Goal: Information Seeking & Learning: Find specific fact

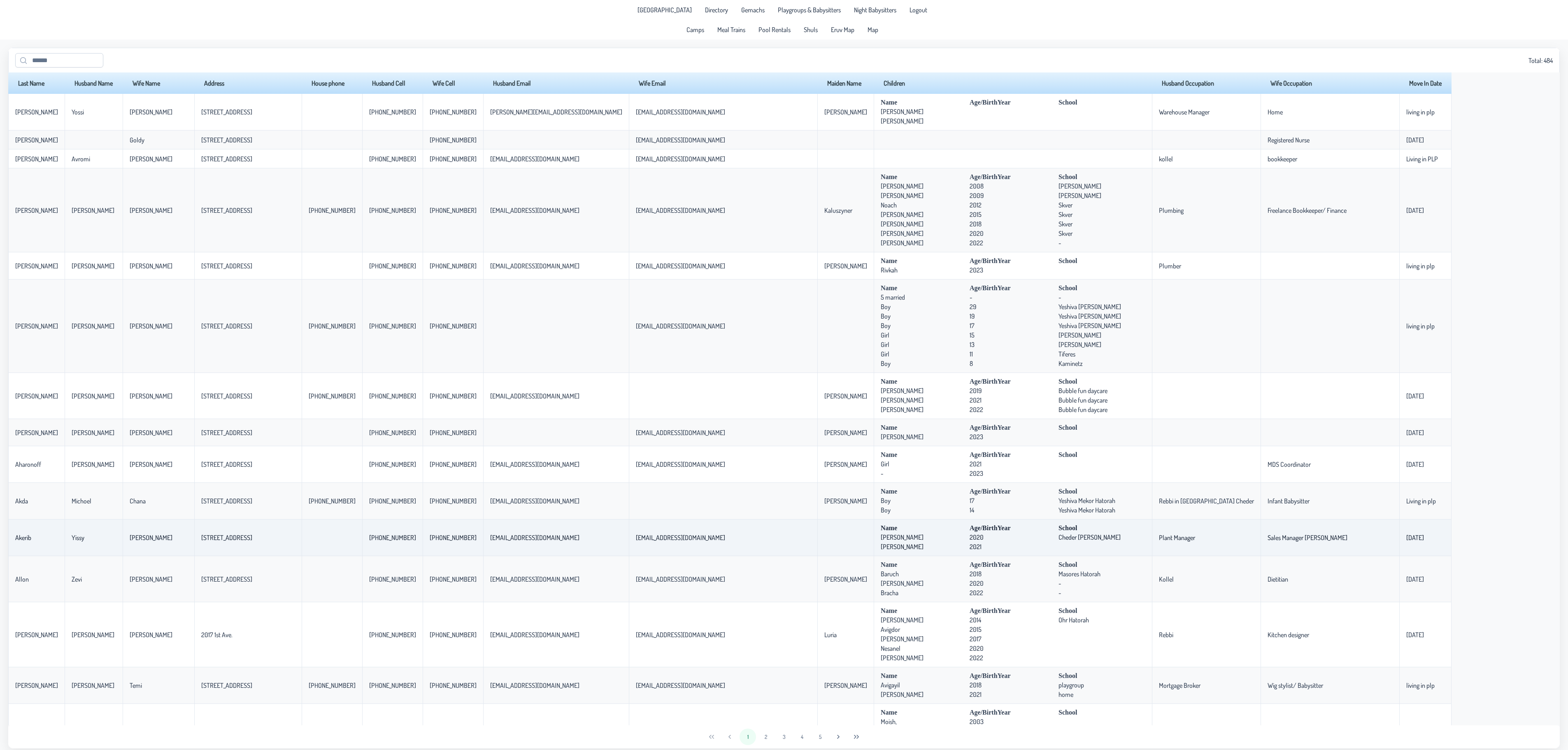
drag, startPoint x: 181, startPoint y: 542, endPoint x: 245, endPoint y: 548, distance: 64.3
click at [245, 548] on td "[STREET_ADDRESS]" at bounding box center [248, 538] width 107 height 37
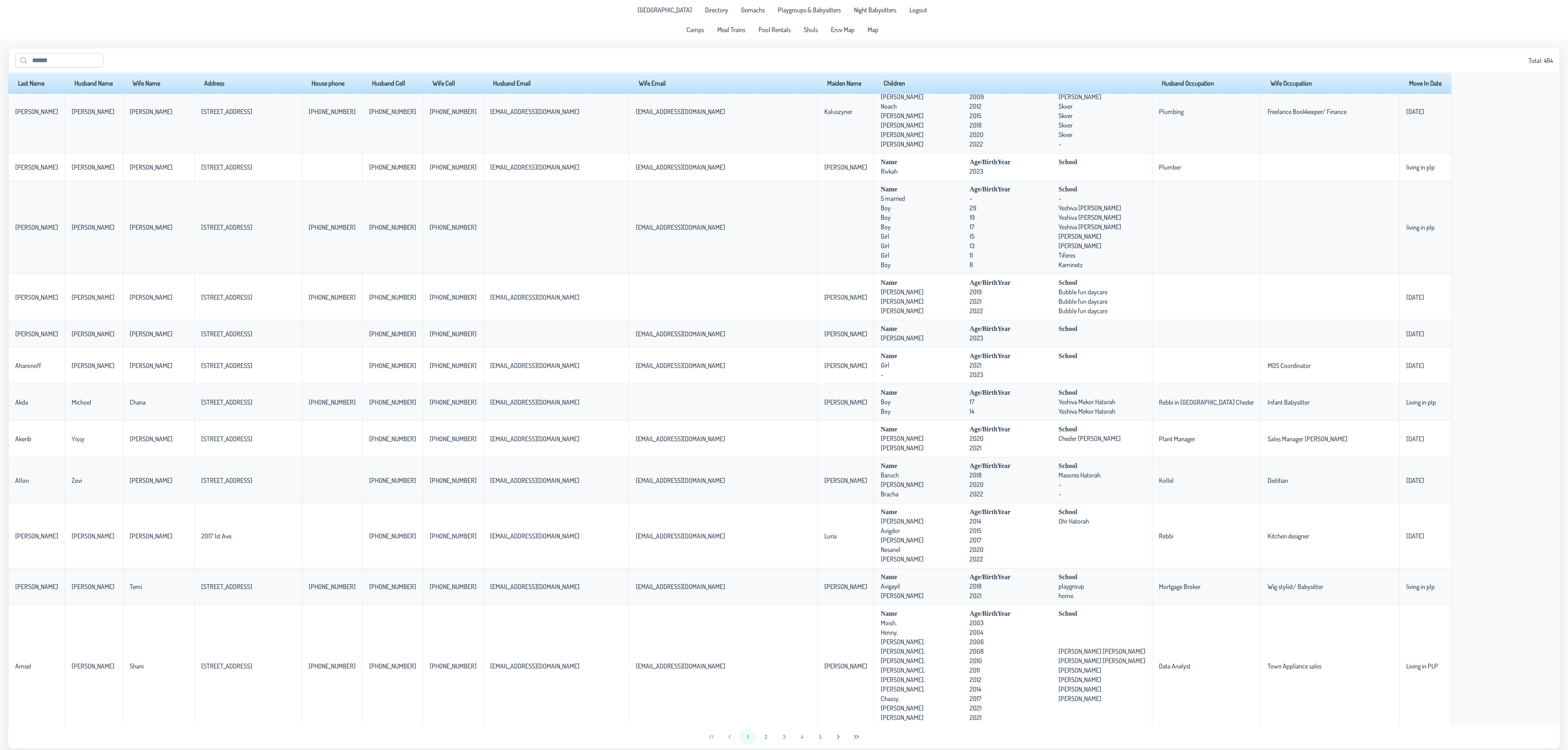
scroll to position [247, 0]
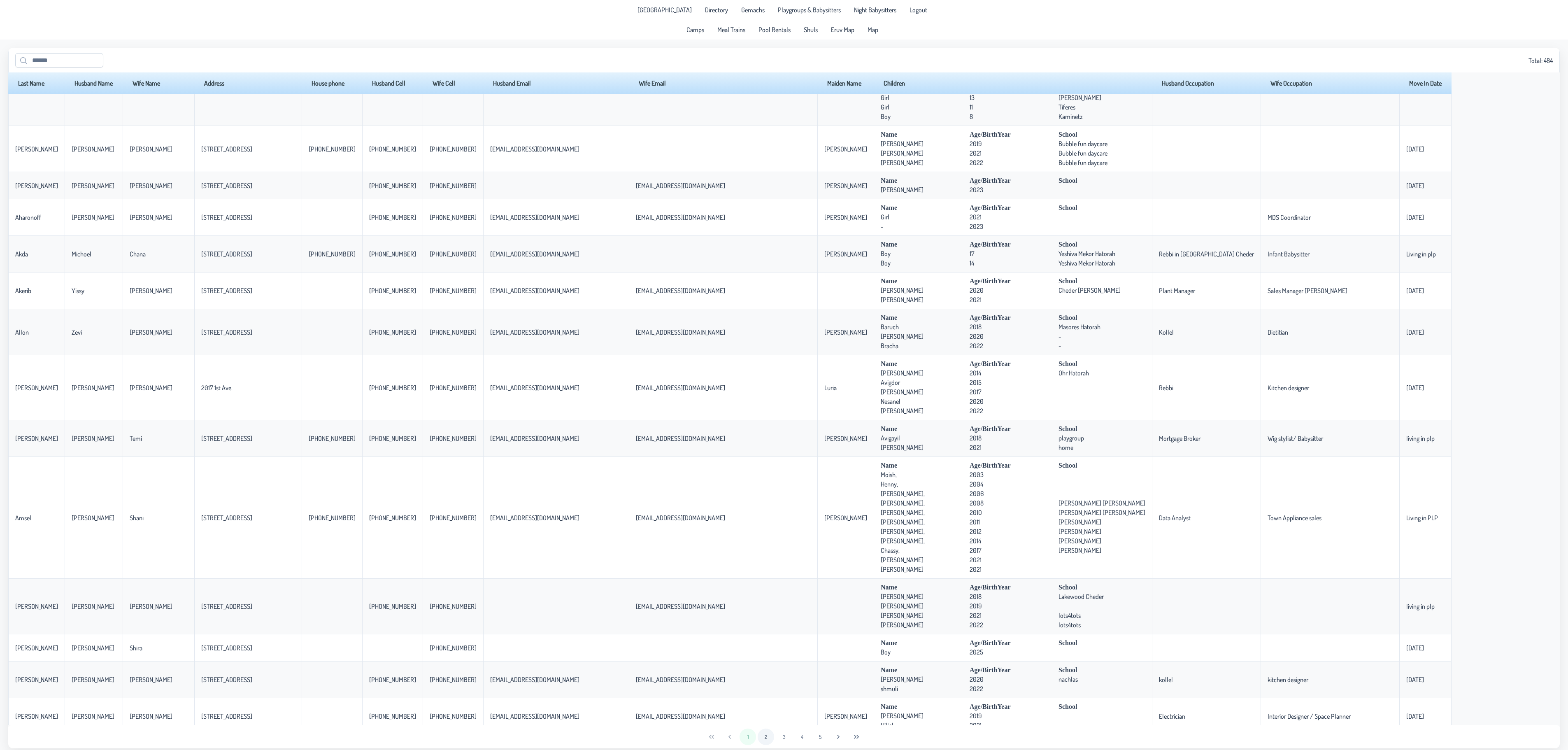
click at [765, 738] on button "2" at bounding box center [766, 737] width 16 height 16
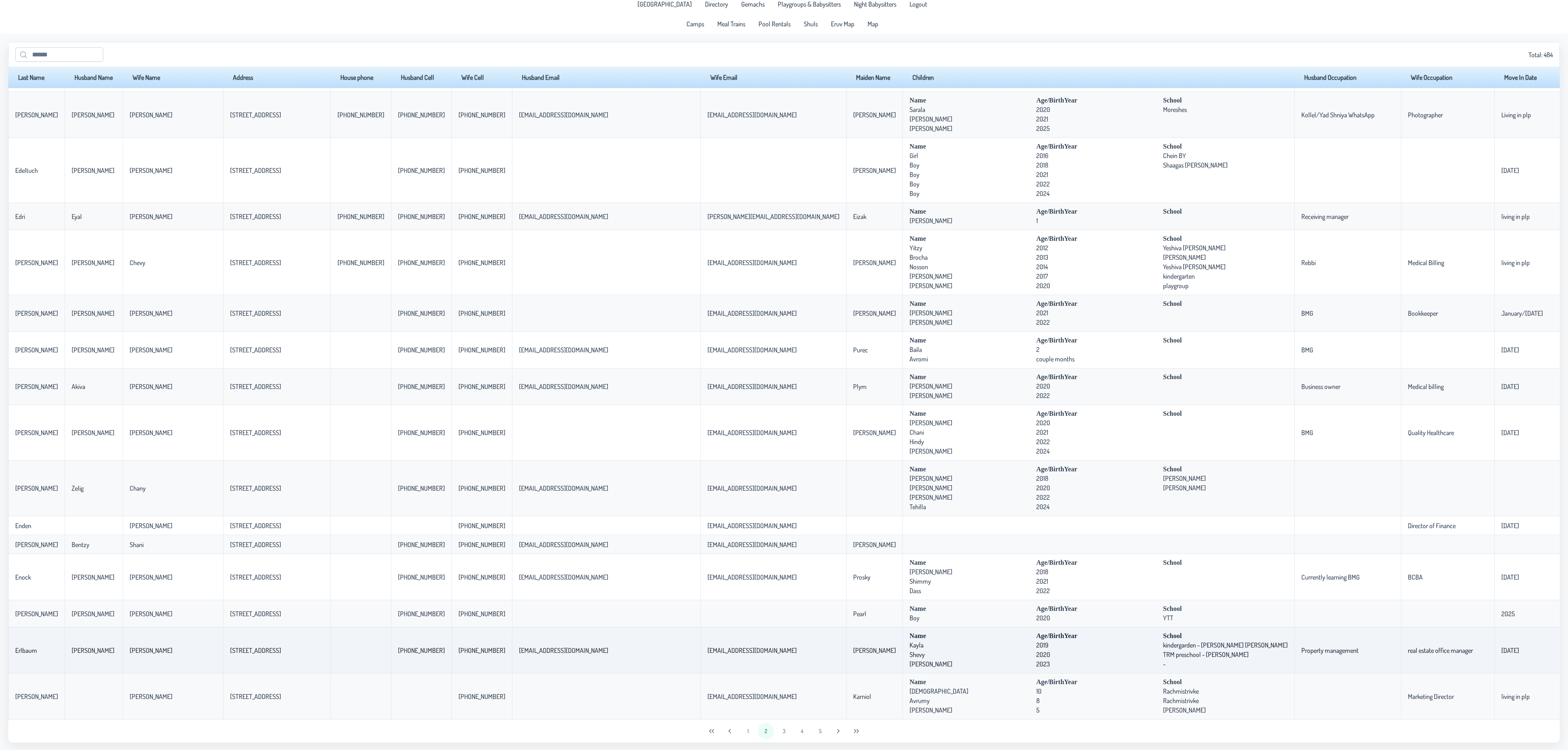
scroll to position [7, 0]
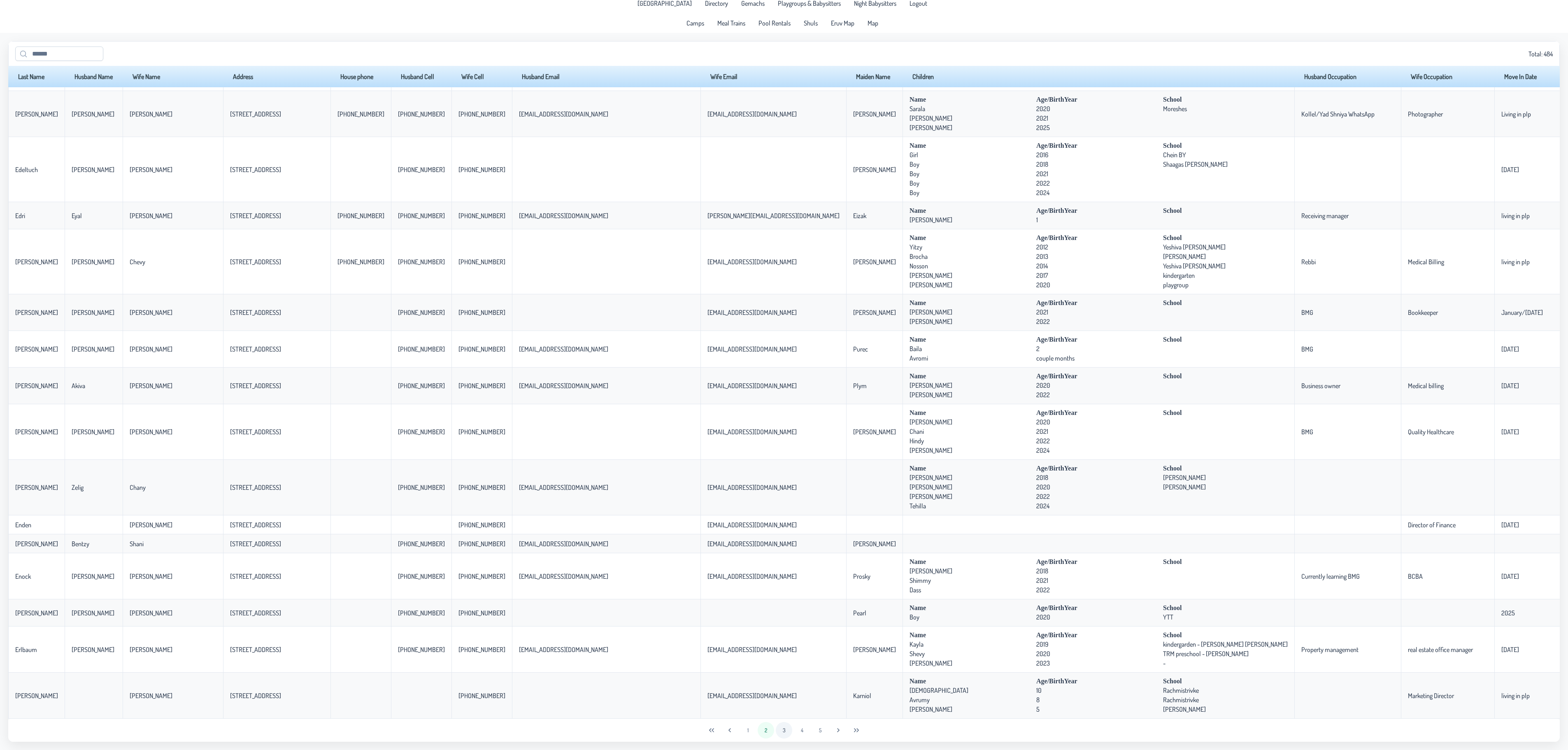
click at [780, 730] on button "3" at bounding box center [783, 730] width 16 height 16
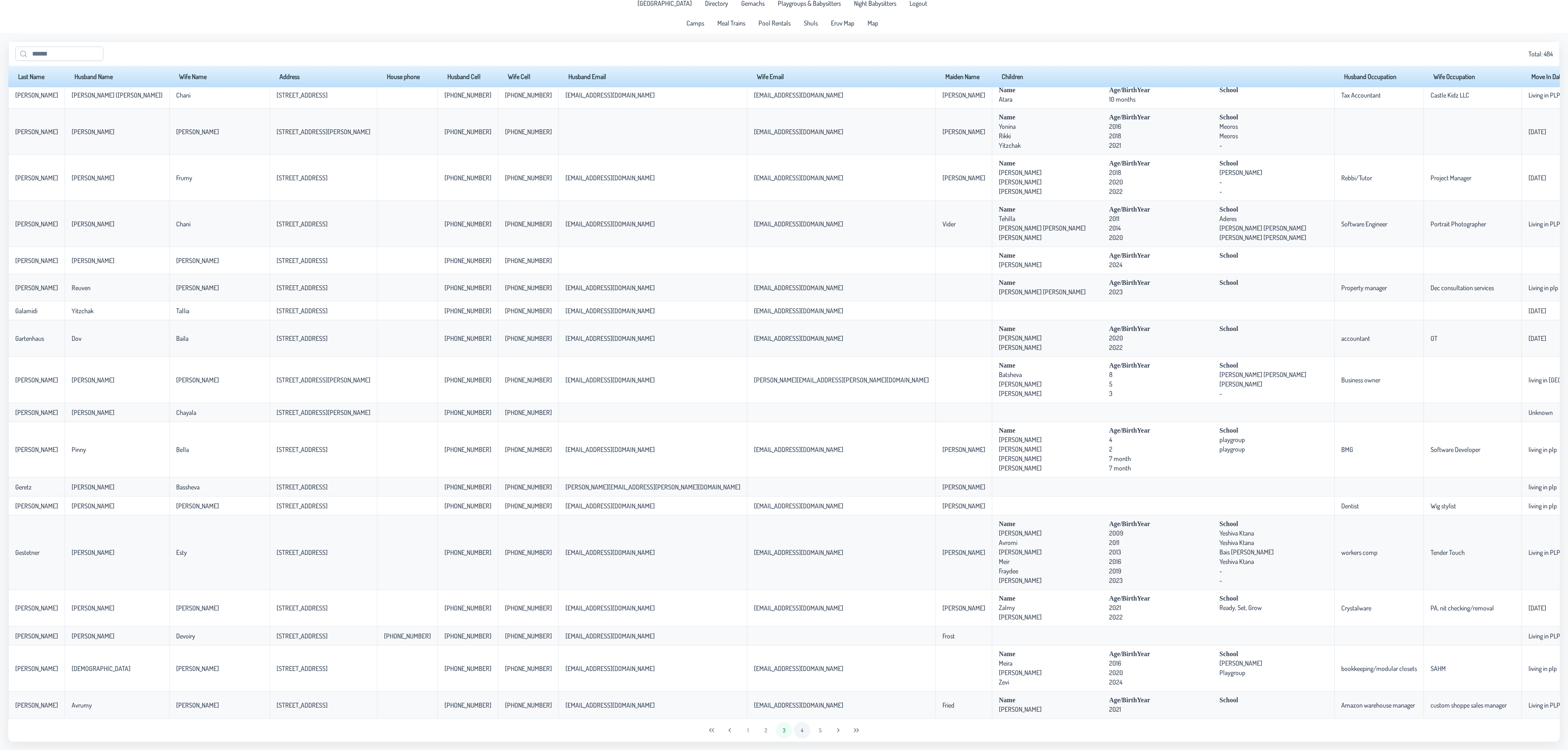
click at [803, 729] on button "4" at bounding box center [802, 730] width 16 height 16
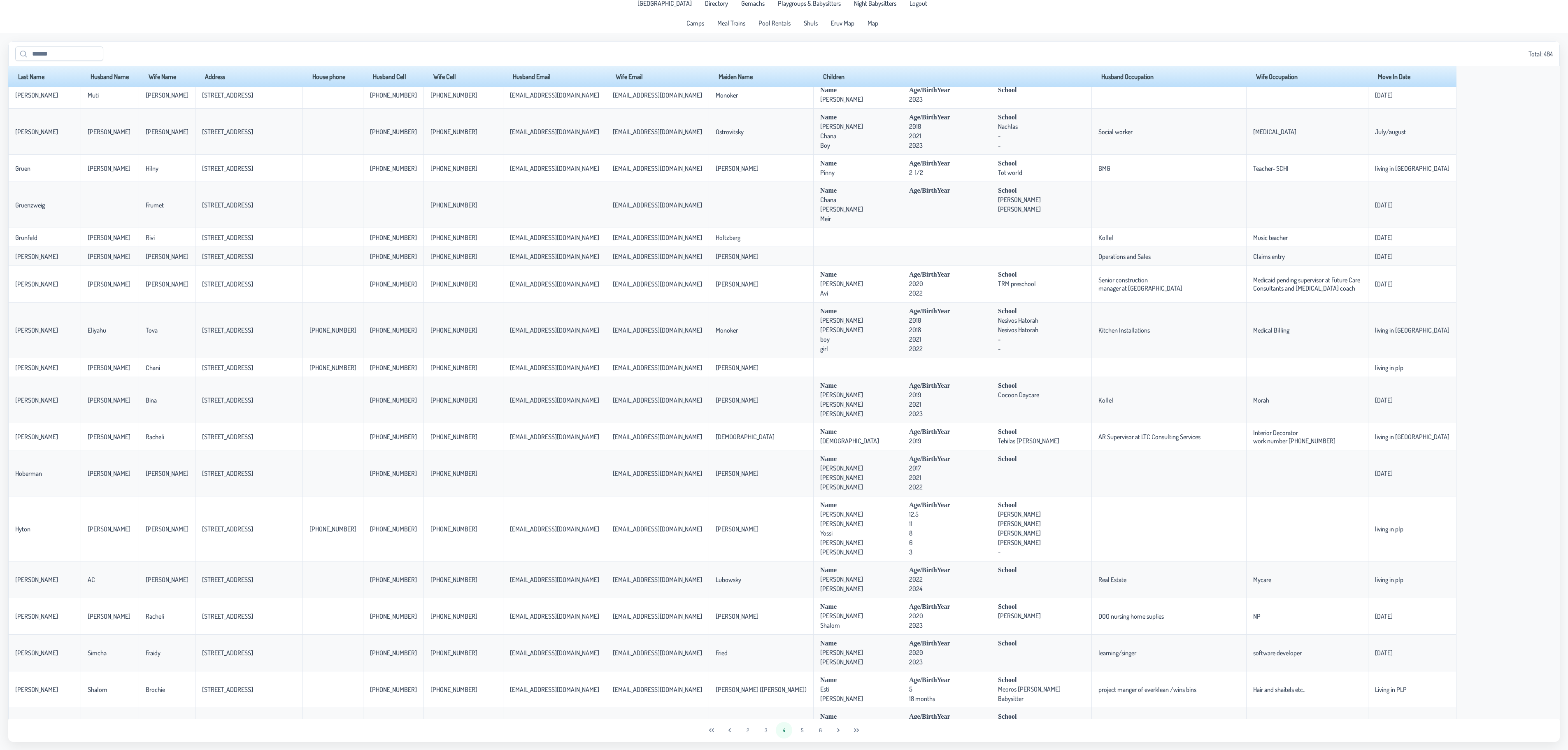
scroll to position [1456, 0]
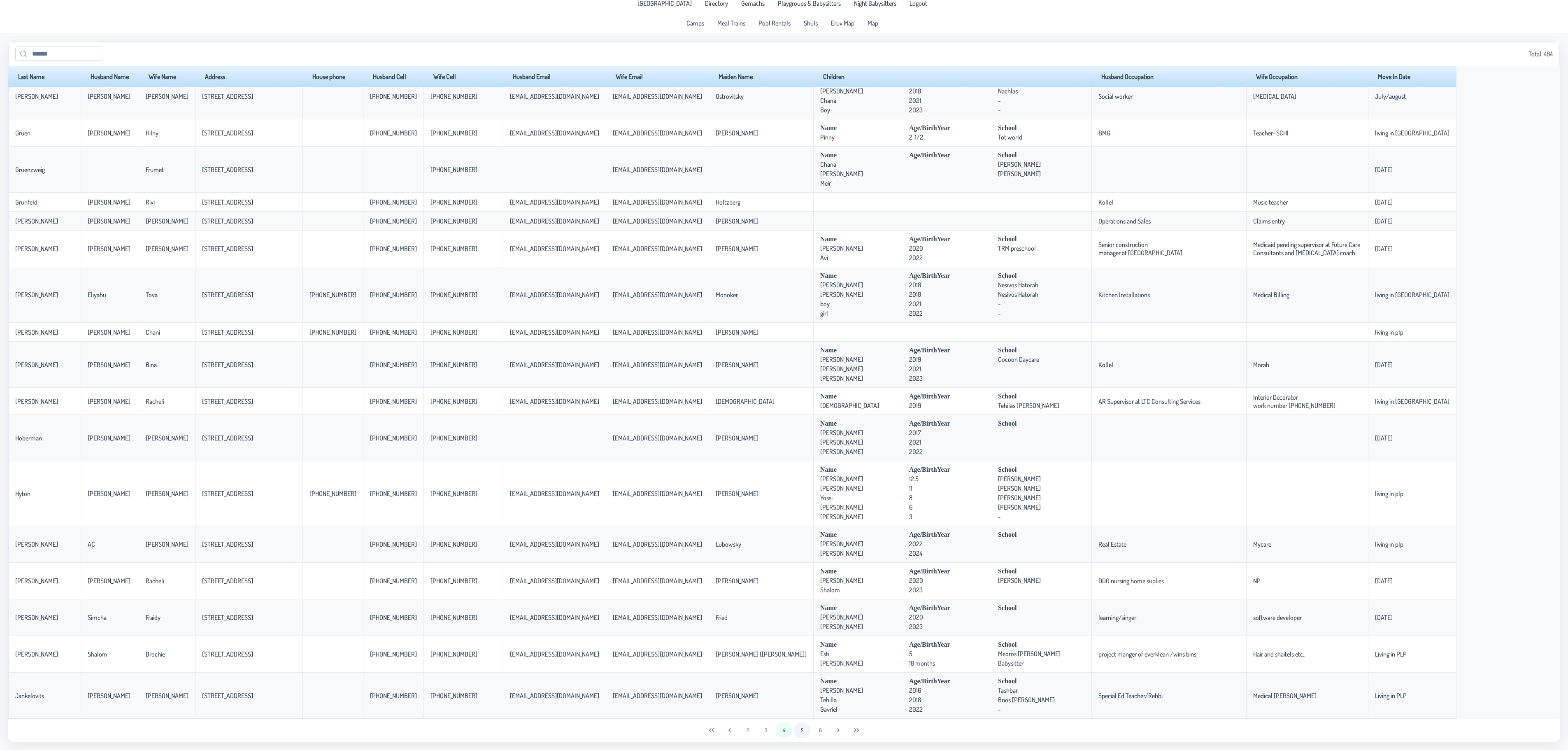
click at [799, 731] on button "5" at bounding box center [802, 730] width 16 height 16
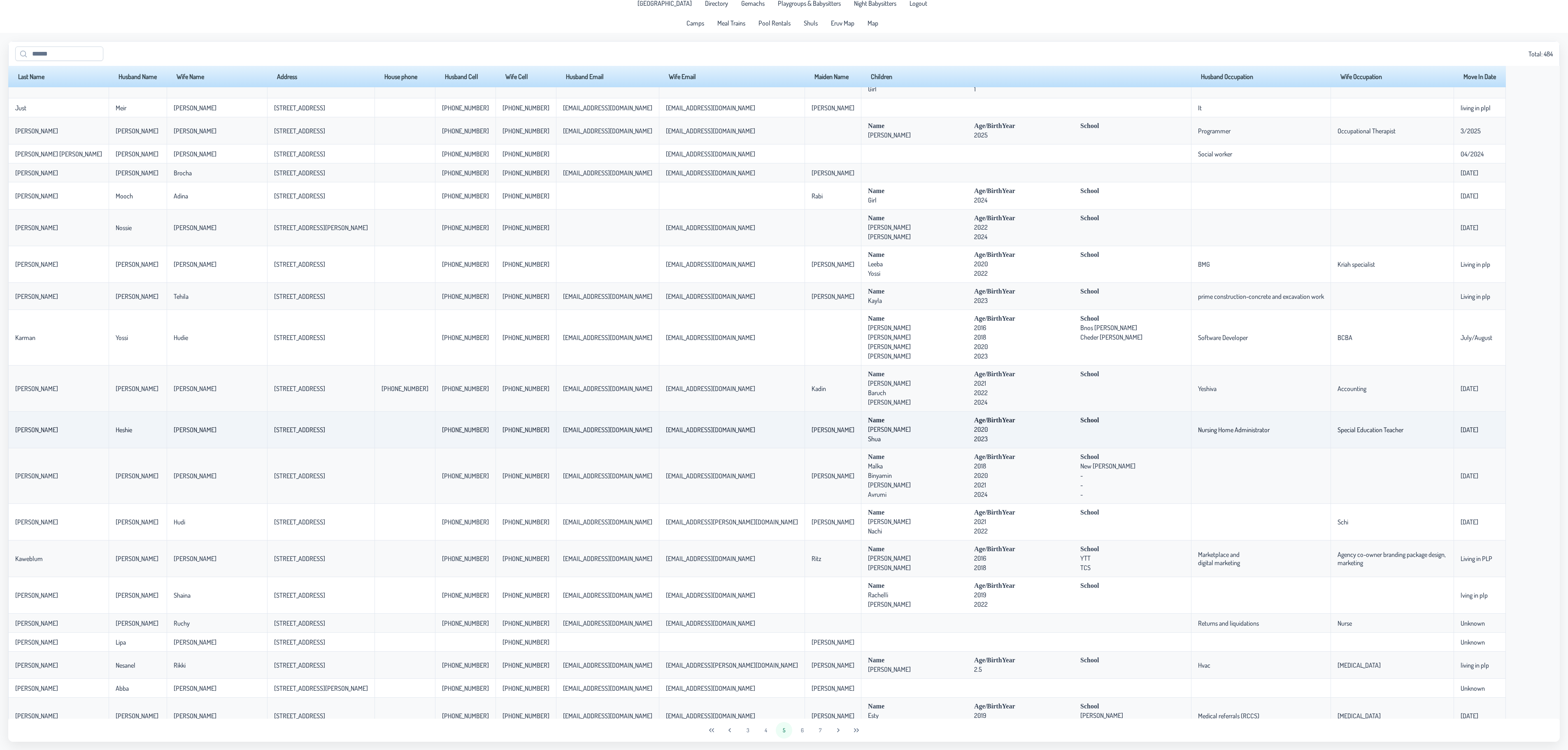
scroll to position [164, 0]
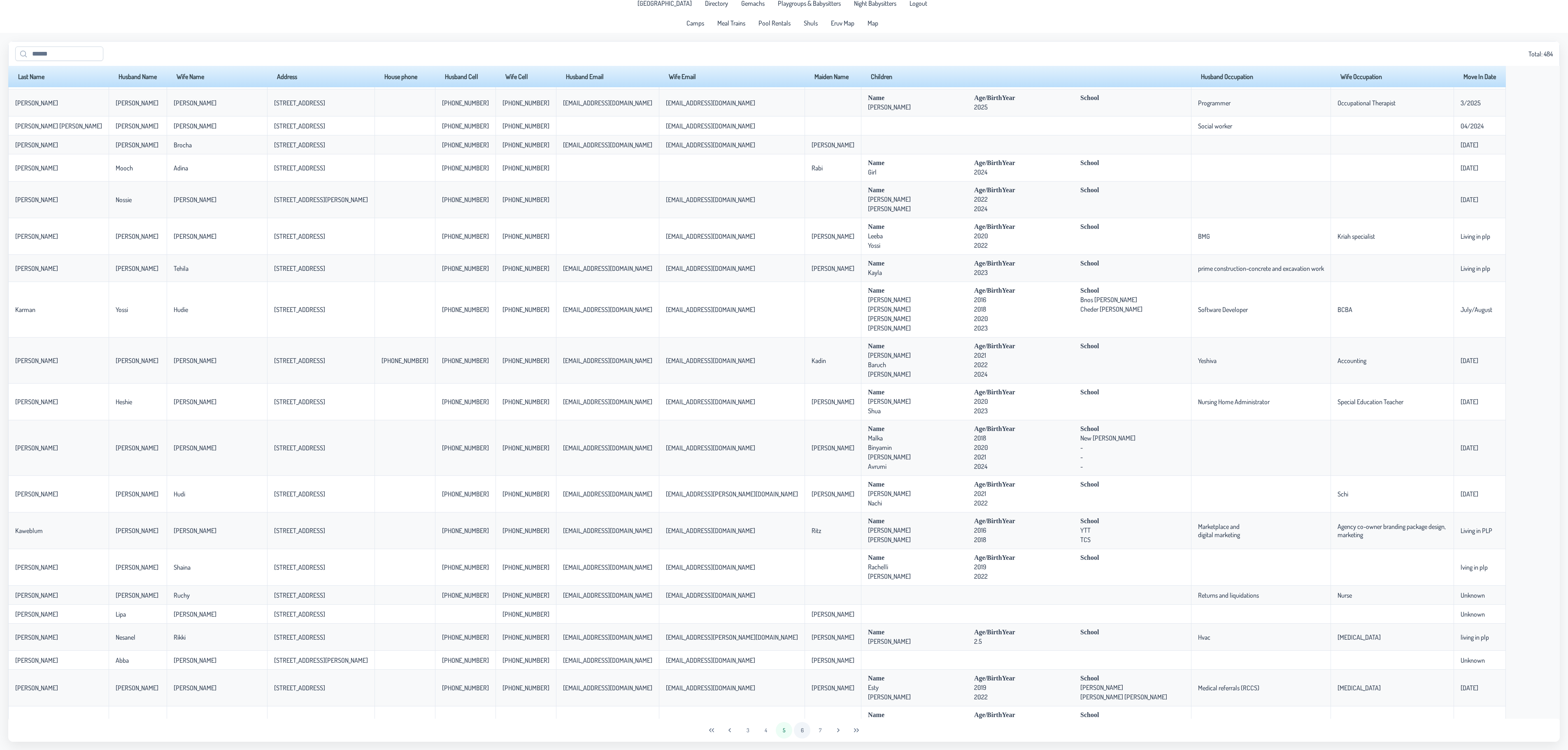
click at [804, 730] on button "6" at bounding box center [802, 730] width 16 height 16
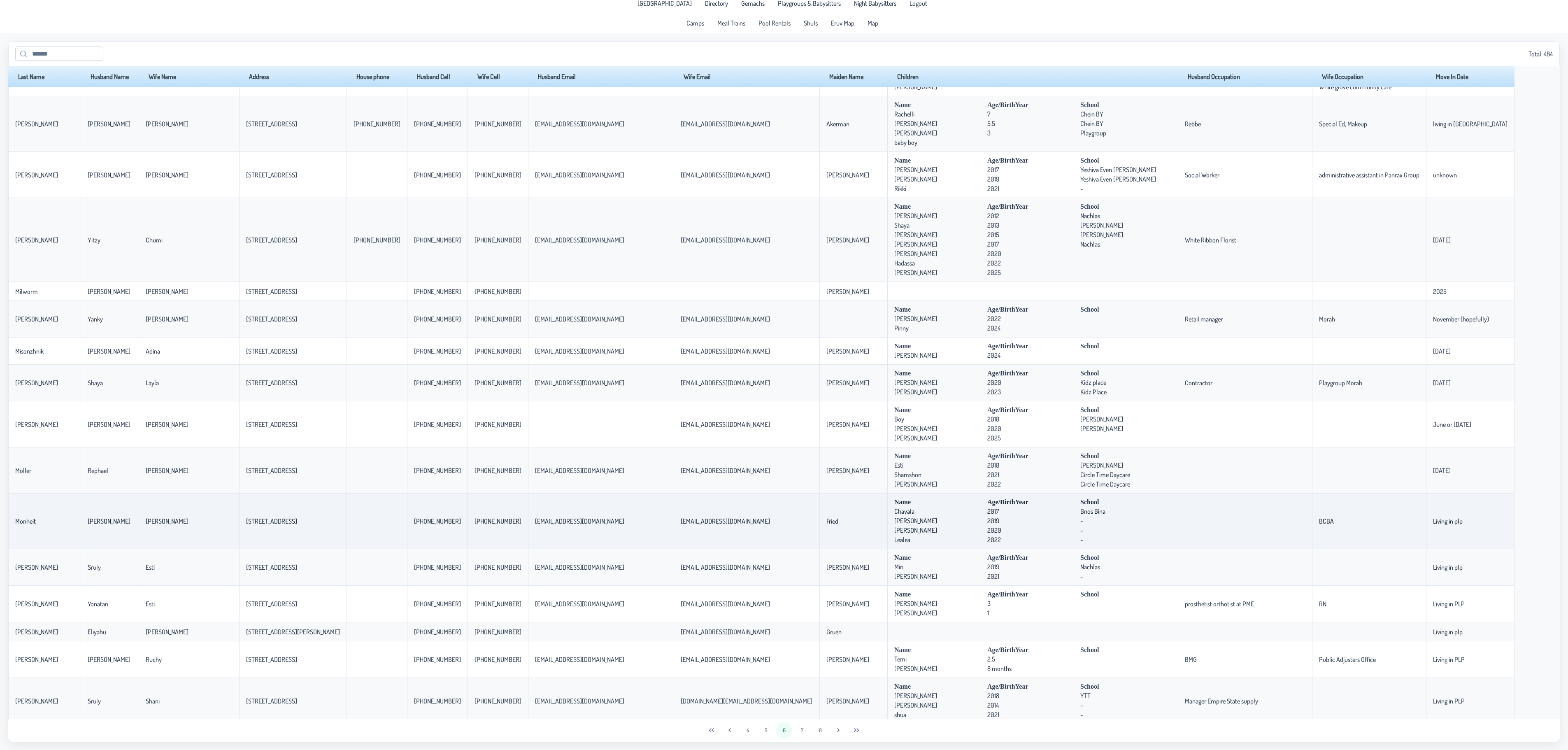
scroll to position [1288, 0]
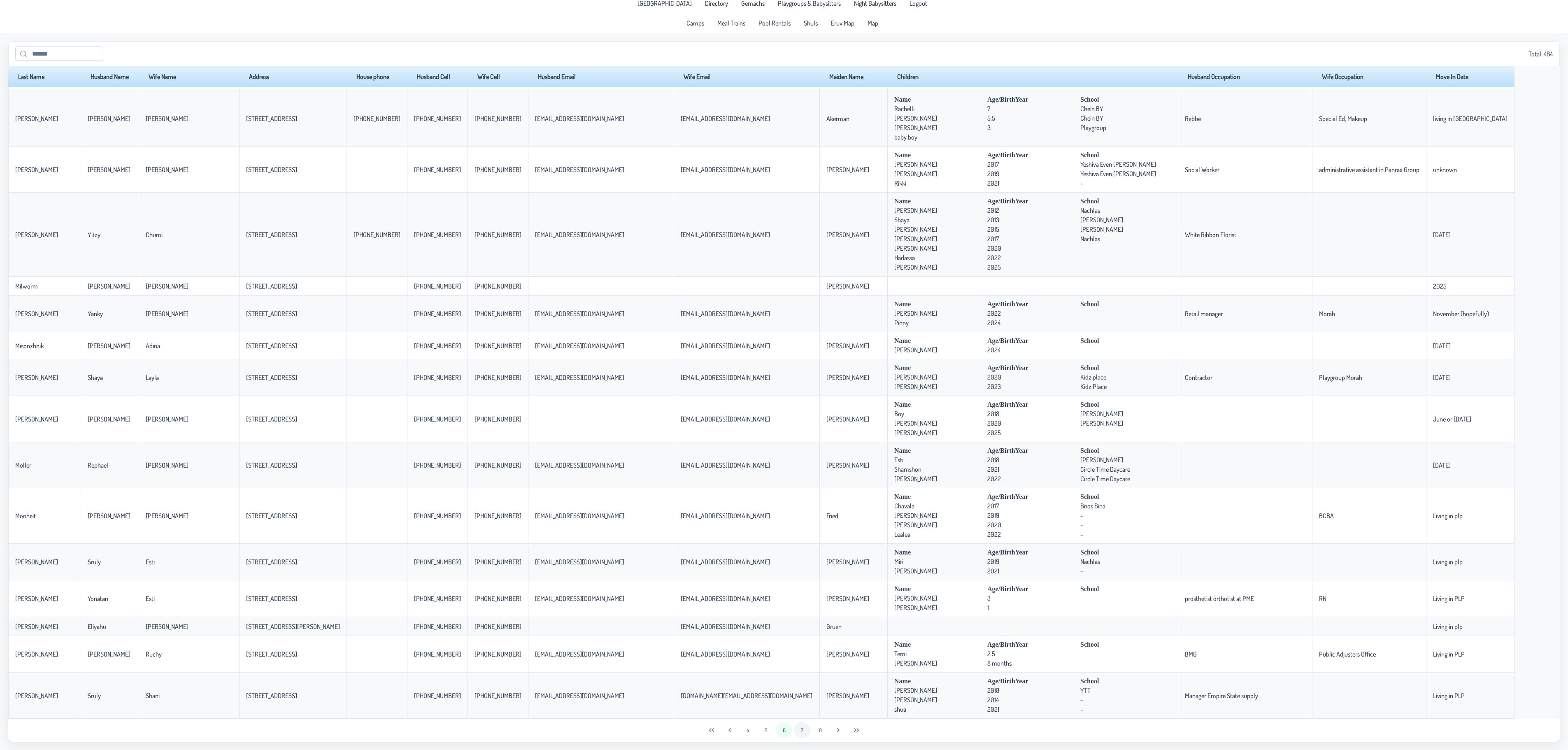
click at [801, 732] on button "7" at bounding box center [802, 730] width 16 height 16
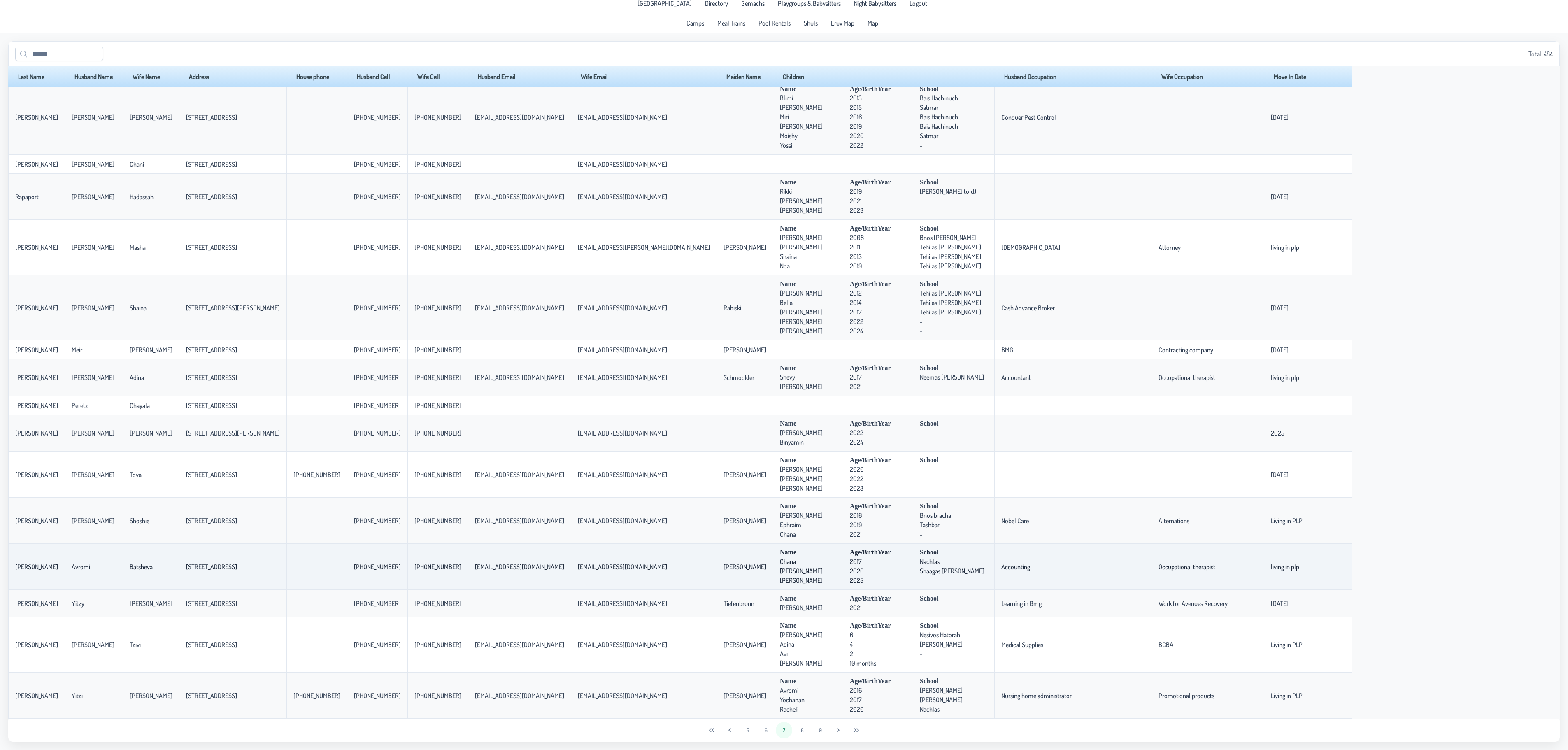
scroll to position [1514, 0]
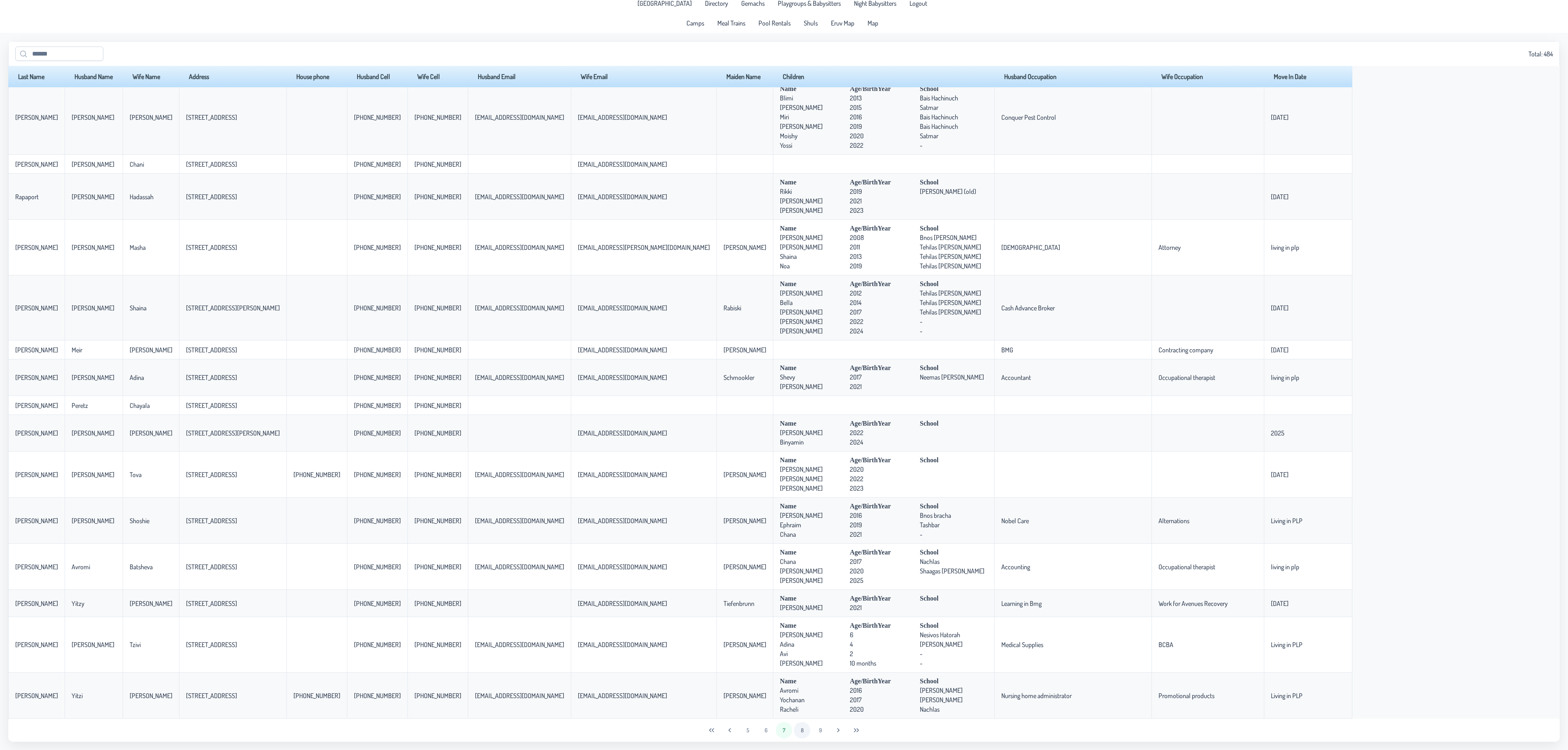
click at [802, 729] on button "8" at bounding box center [802, 730] width 16 height 16
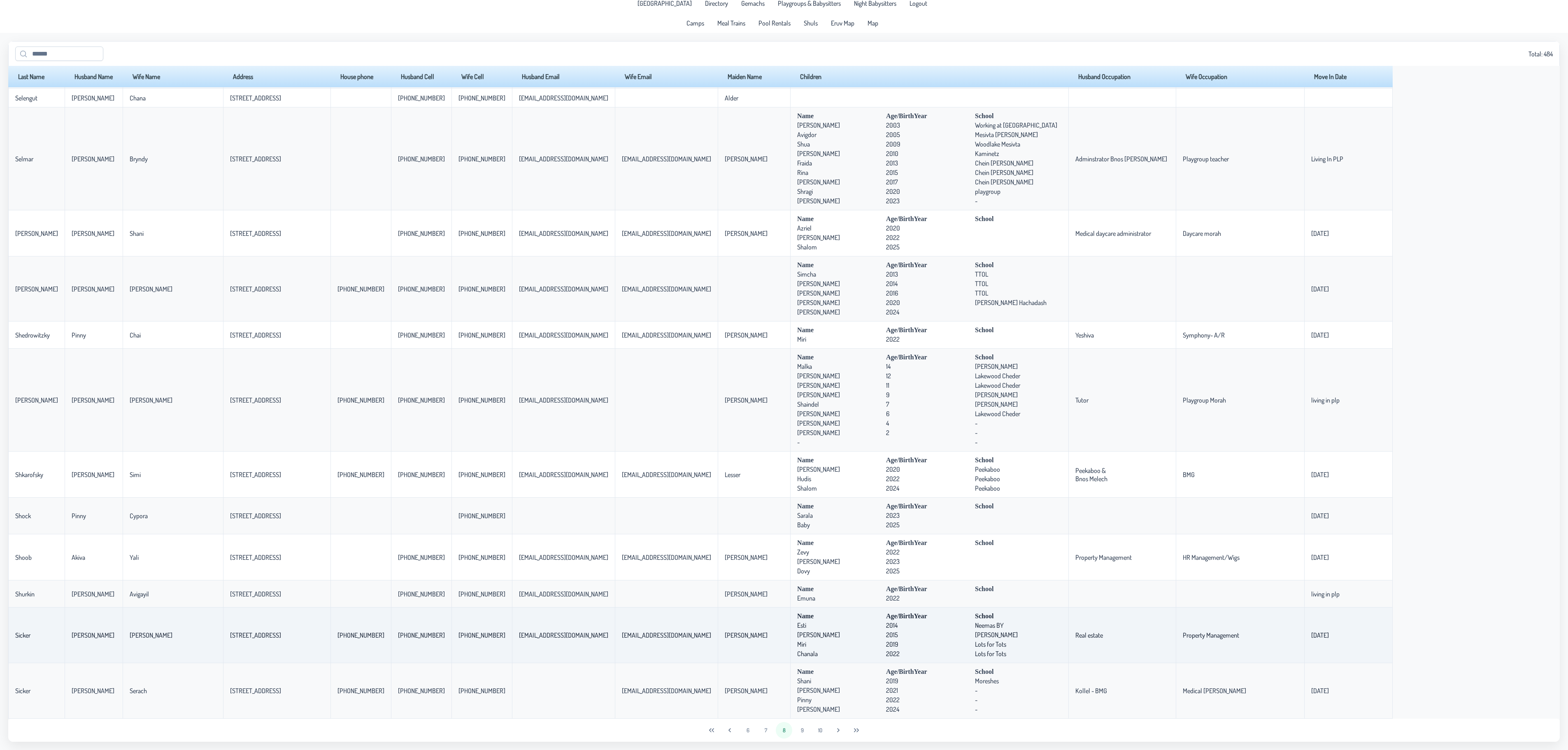
scroll to position [1684, 0]
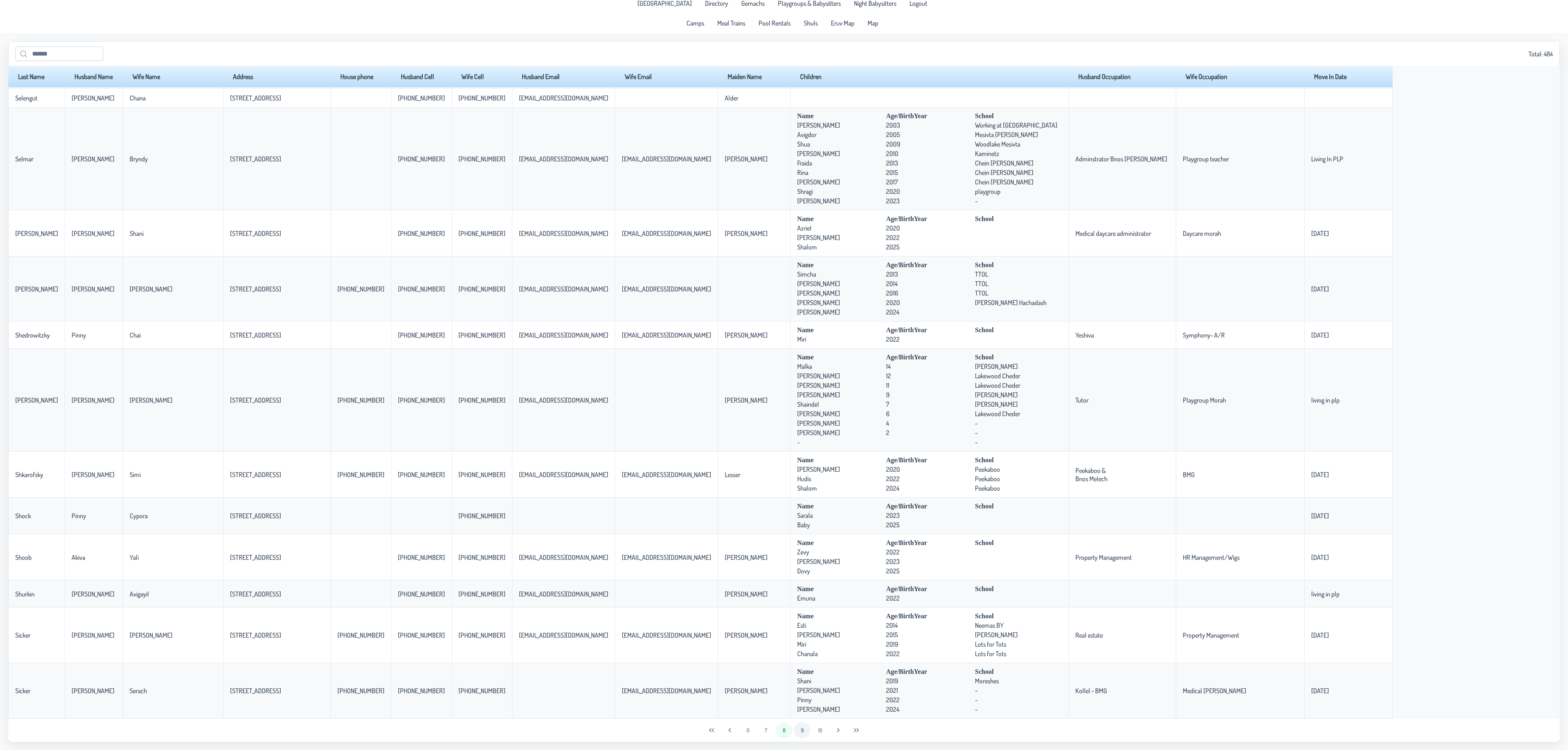
click at [802, 732] on button "9" at bounding box center [802, 730] width 16 height 16
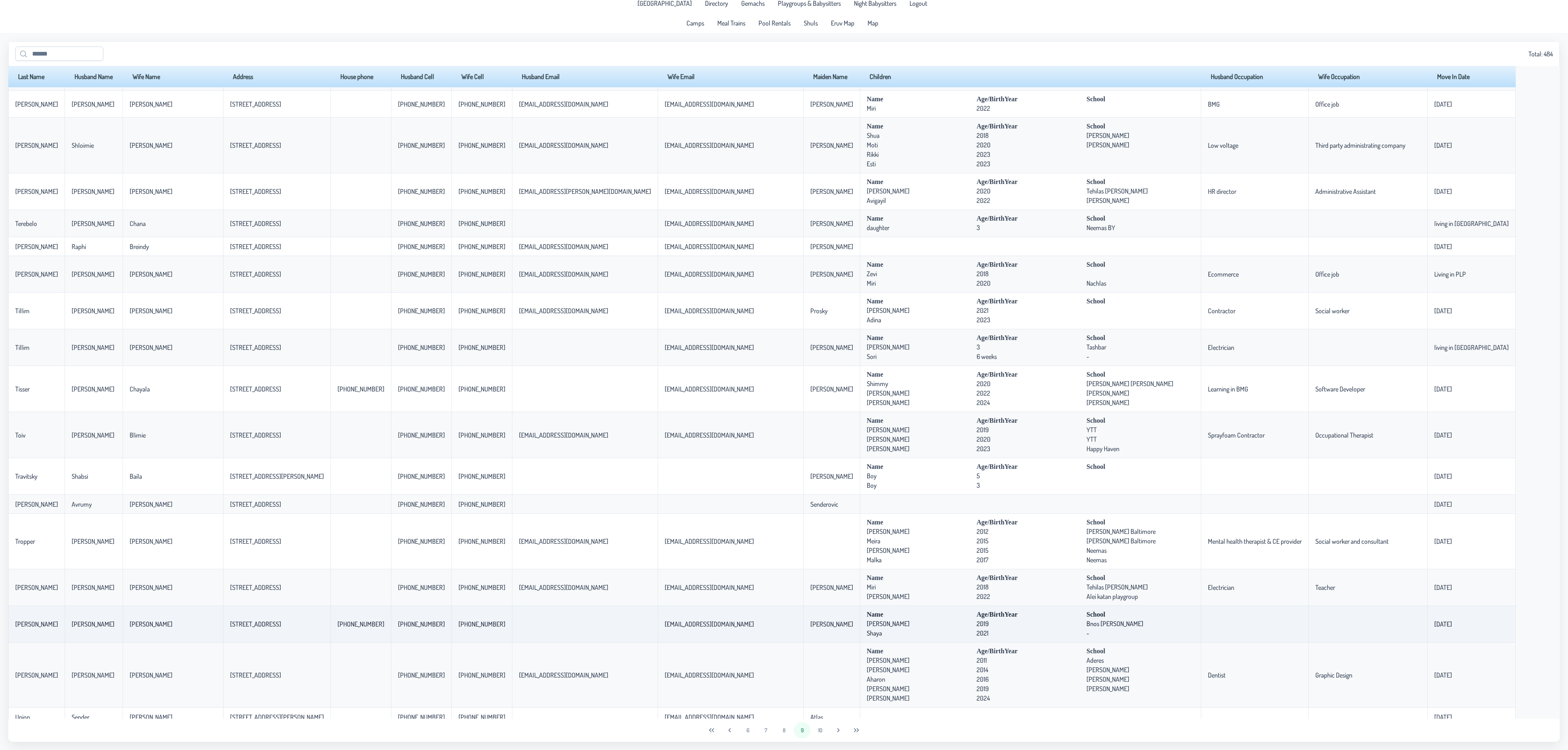
scroll to position [1391, 0]
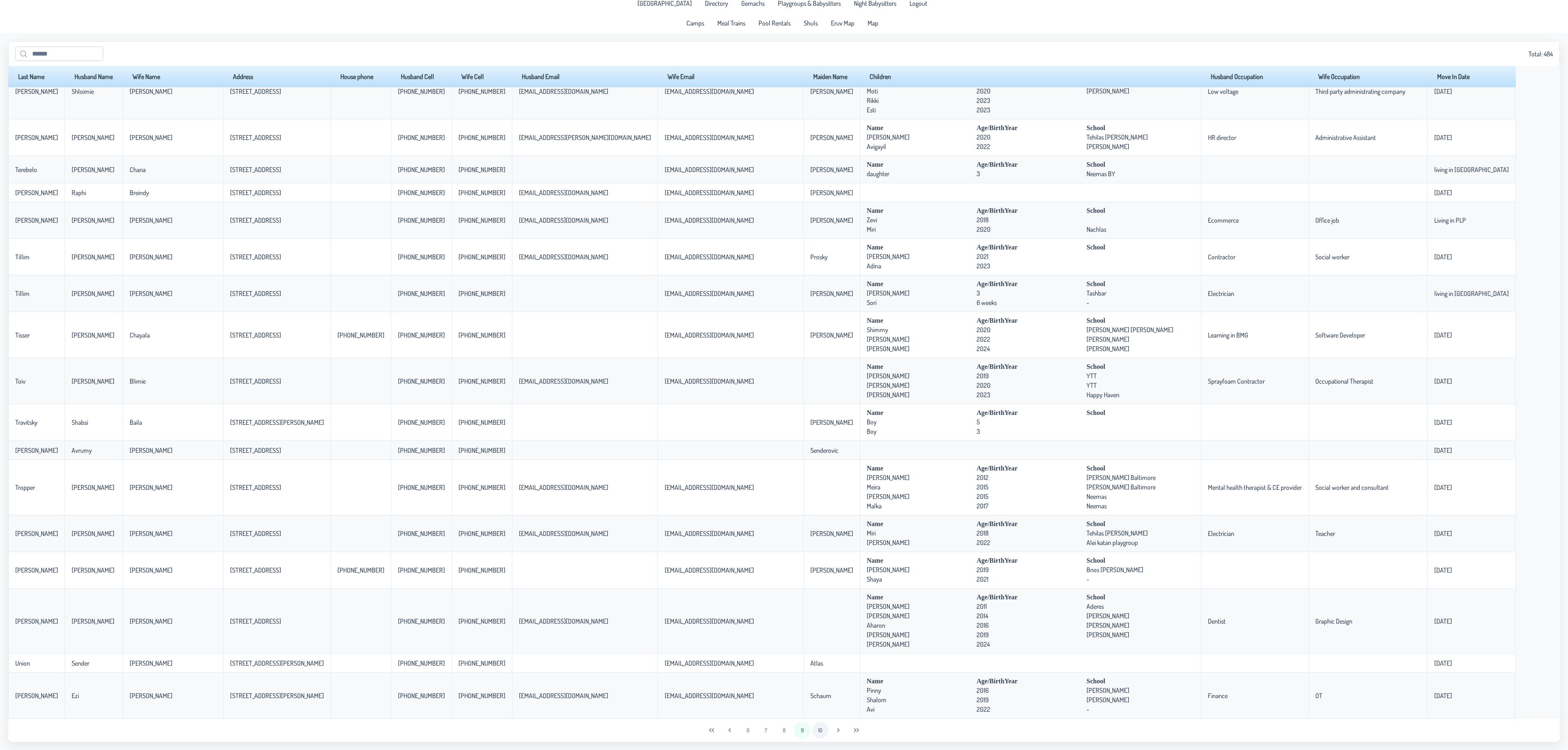
click at [817, 726] on button "10" at bounding box center [820, 730] width 16 height 16
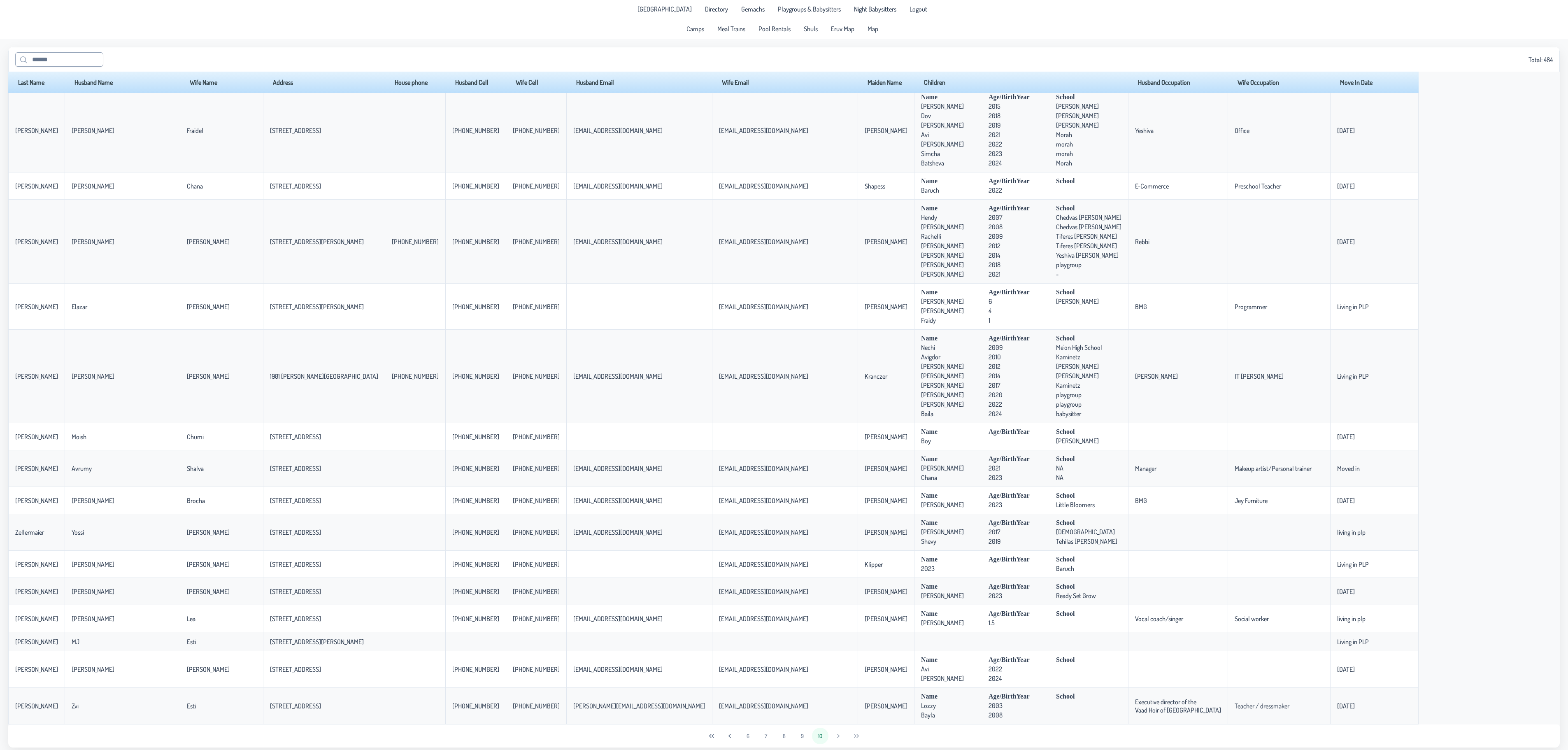
scroll to position [0, 0]
click at [55, 61] on input "text" at bounding box center [59, 60] width 88 height 15
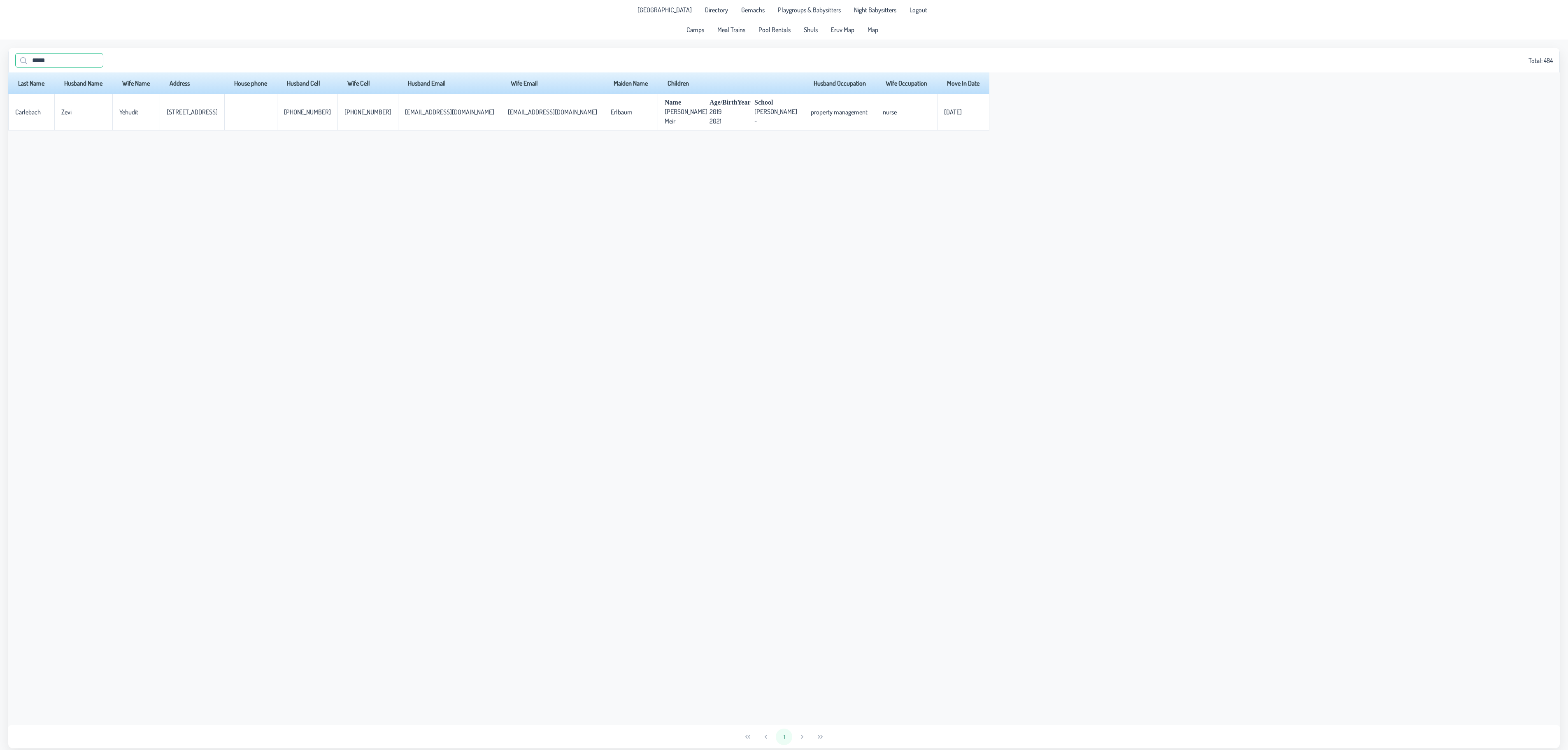
type input "*****"
